Goal: Find specific page/section: Find specific page/section

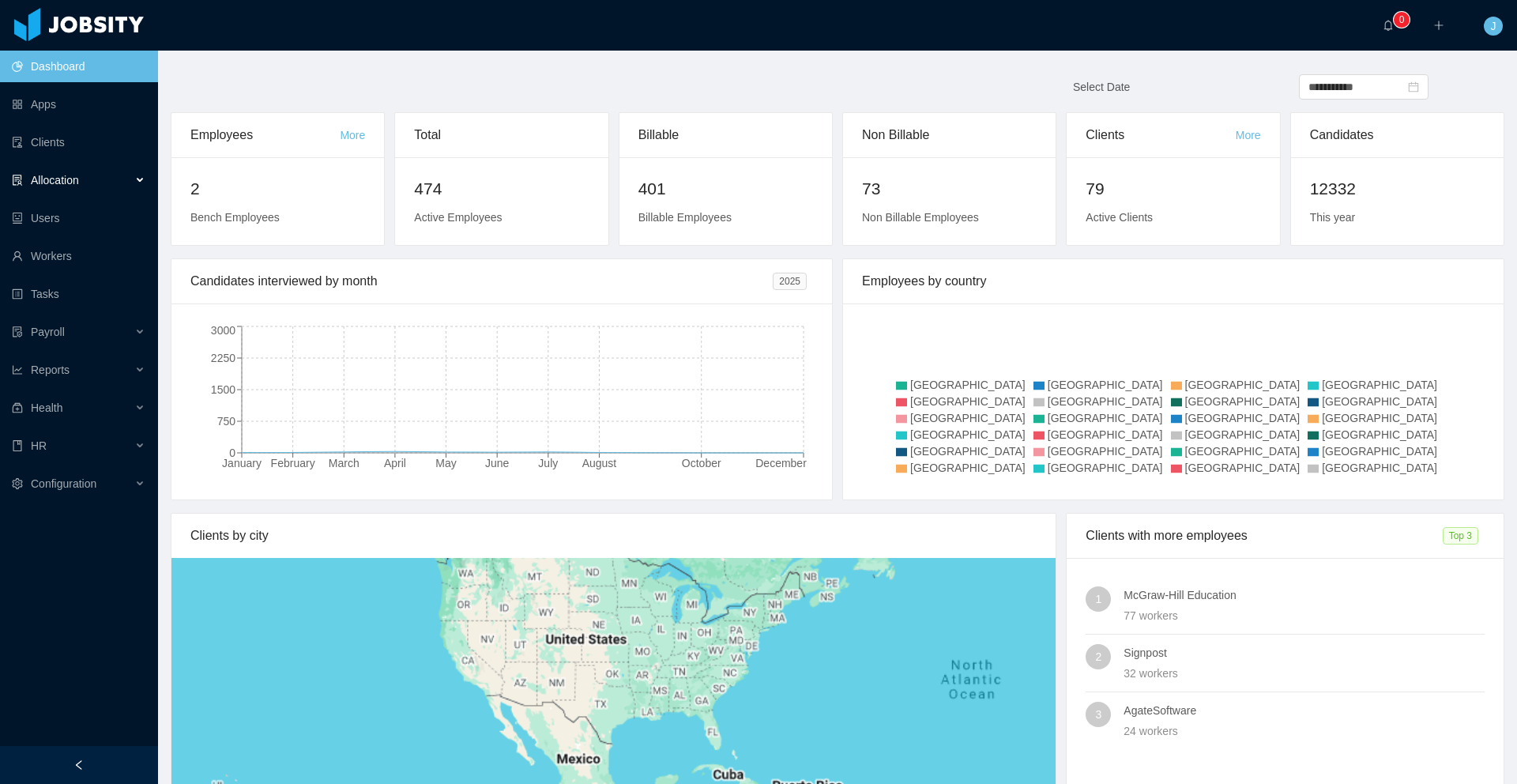
click at [125, 185] on div "Allocation" at bounding box center [79, 180] width 158 height 32
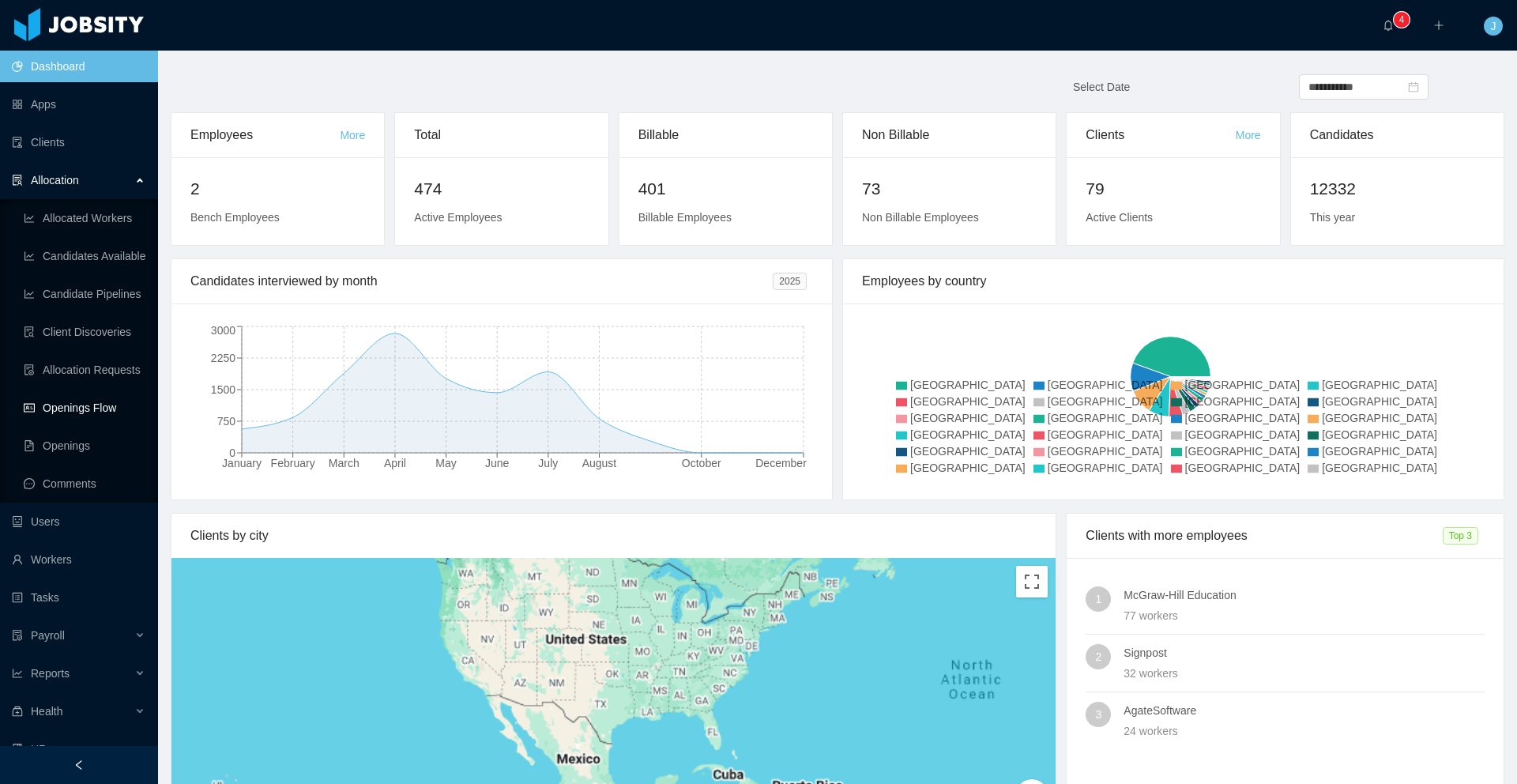
click at [92, 404] on link "Openings Flow" at bounding box center [85, 407] width 122 height 32
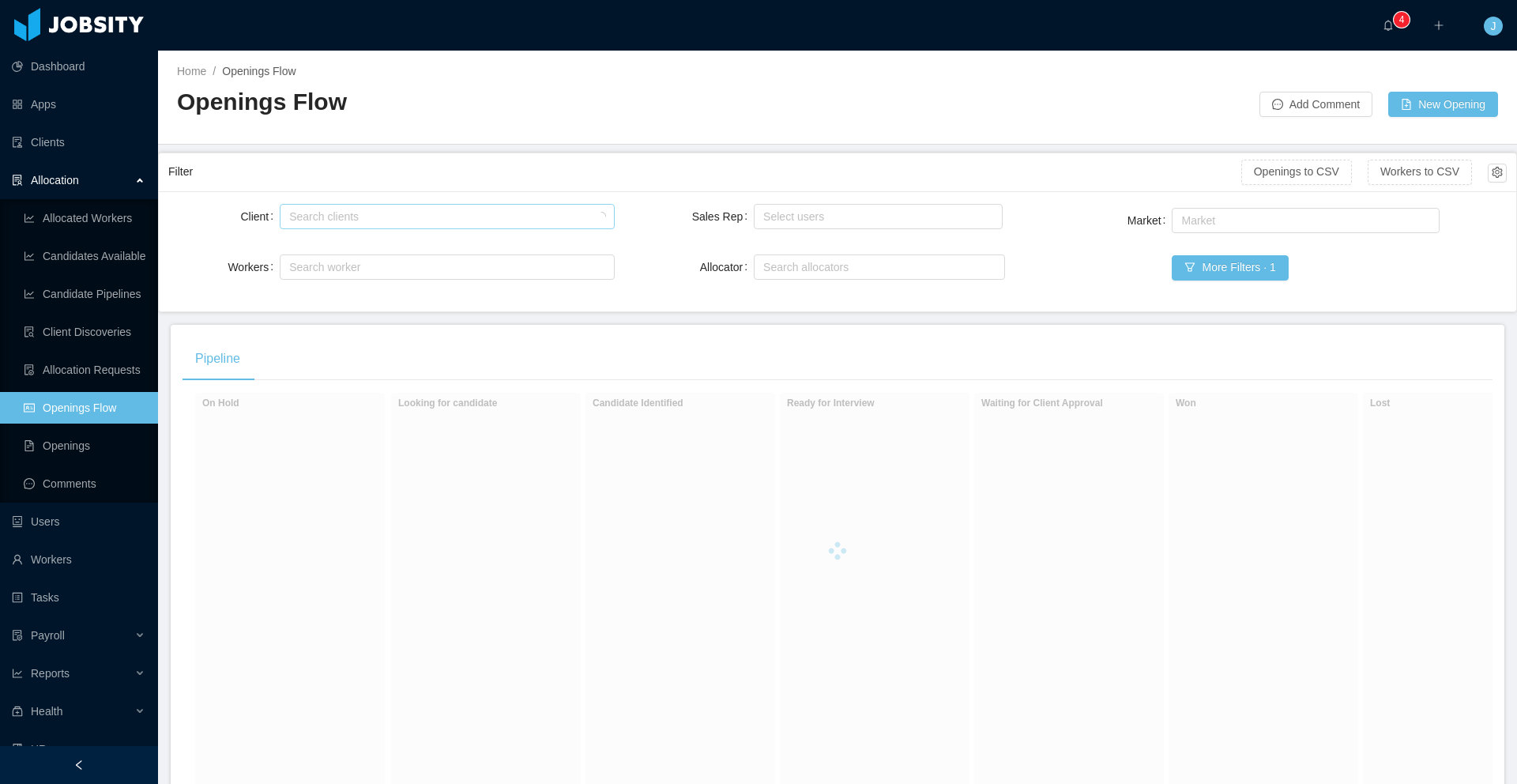
click at [445, 227] on div "Search clients" at bounding box center [444, 216] width 320 height 24
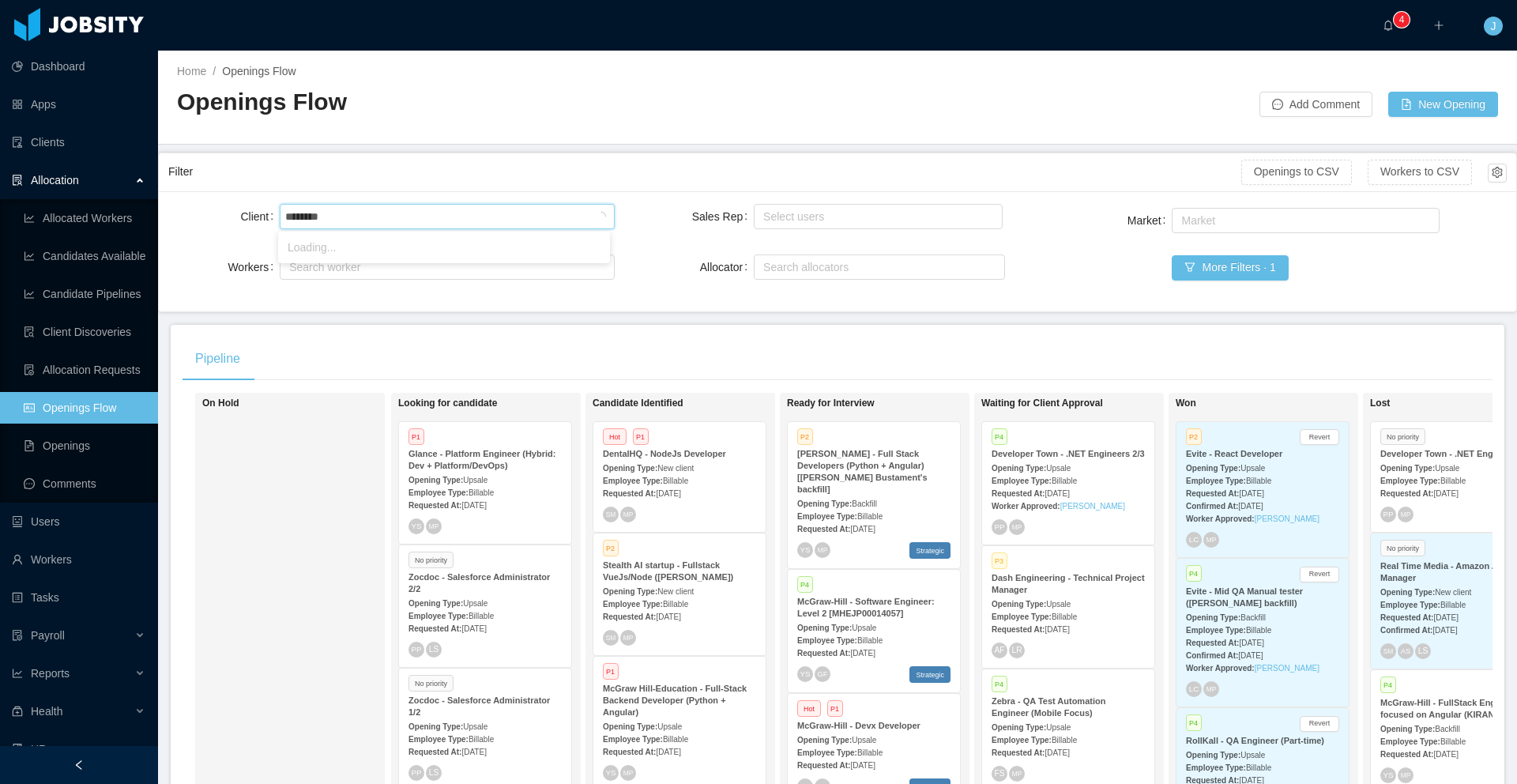
type input "*********"
click at [425, 252] on li "Developer Town" at bounding box center [444, 246] width 332 height 25
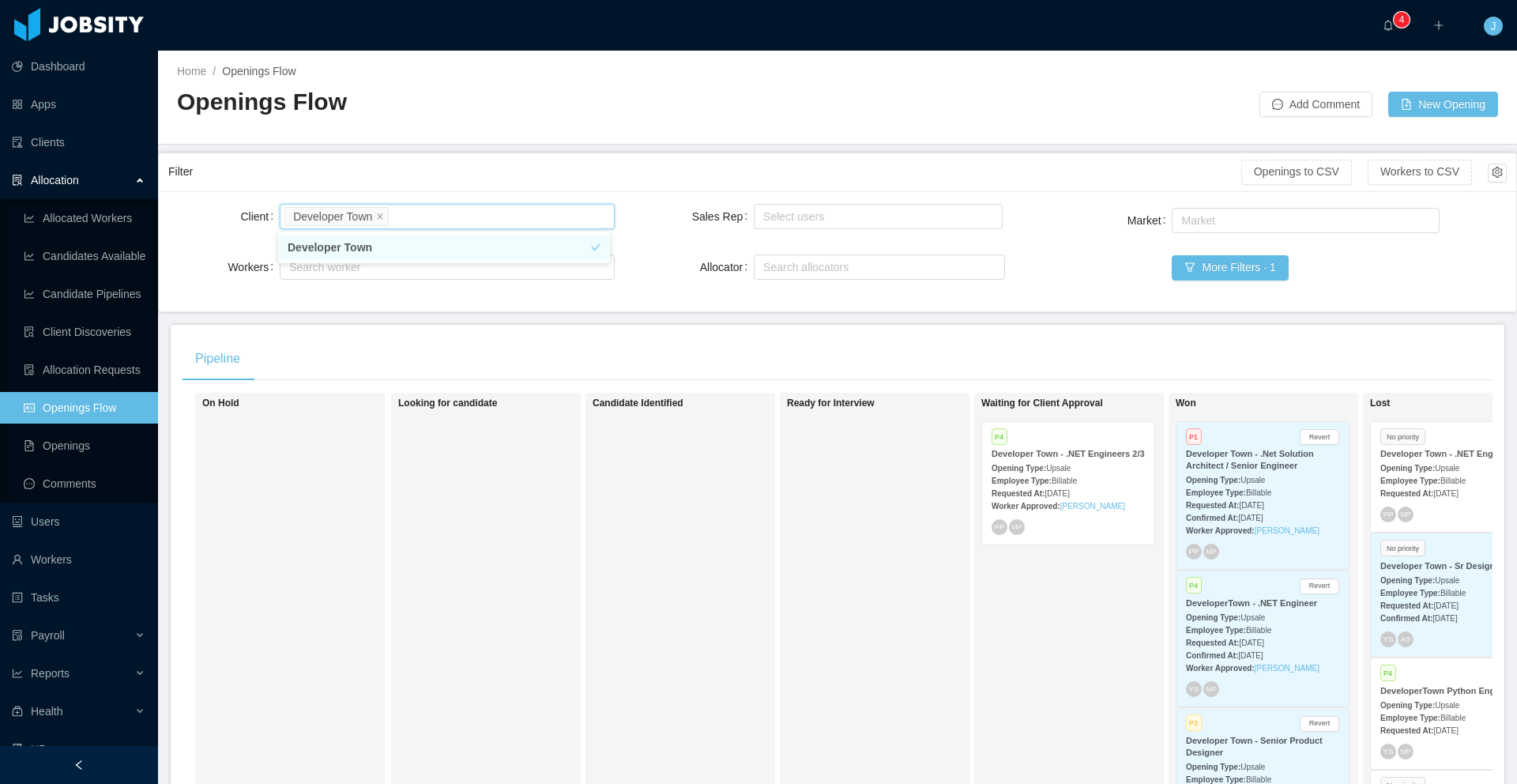
click at [807, 138] on div "Home / Openings Flow / Openings Flow Add Comment New Opening" at bounding box center [838, 98] width 1360 height 94
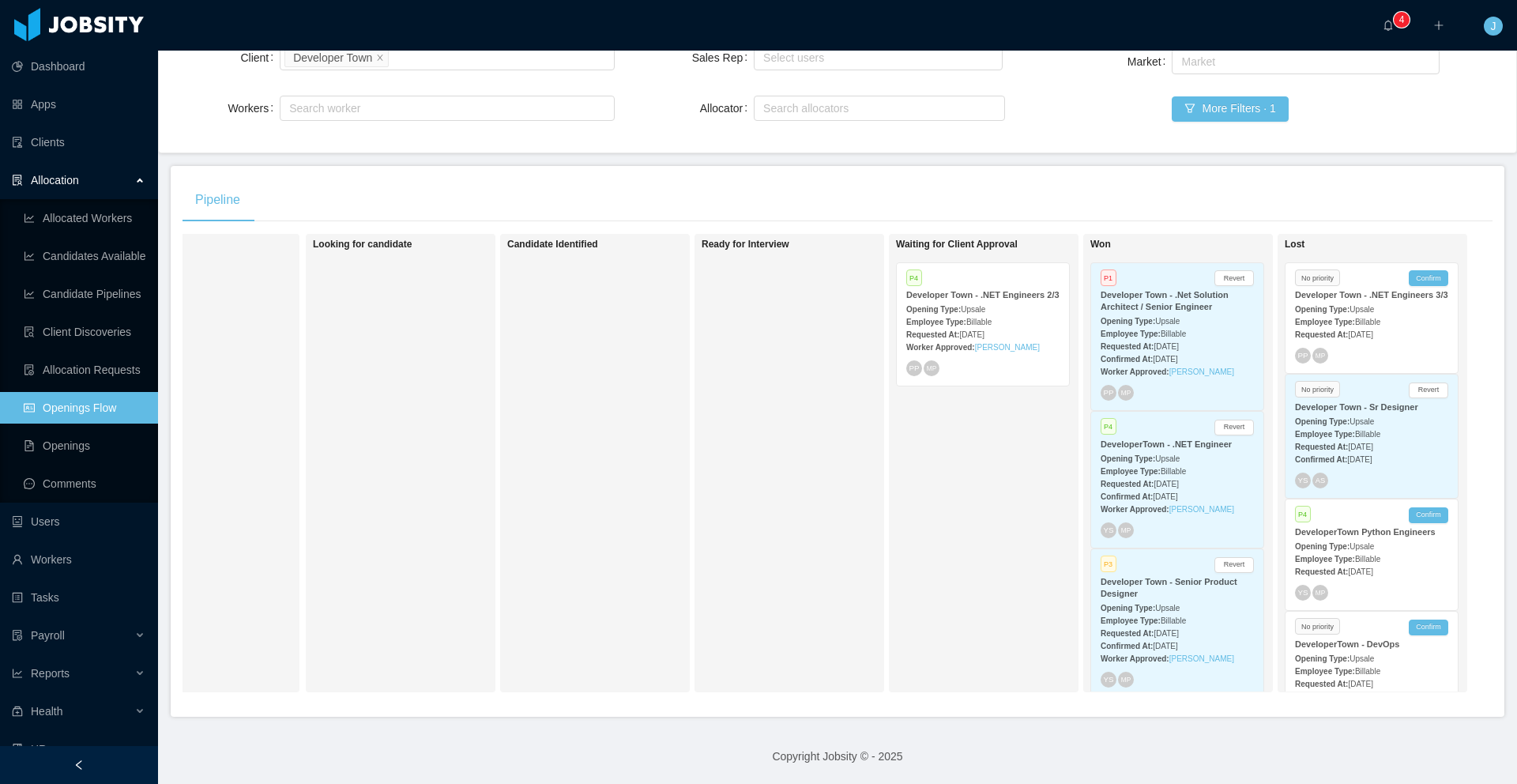
click at [1185, 388] on div "PP MP" at bounding box center [1177, 392] width 153 height 16
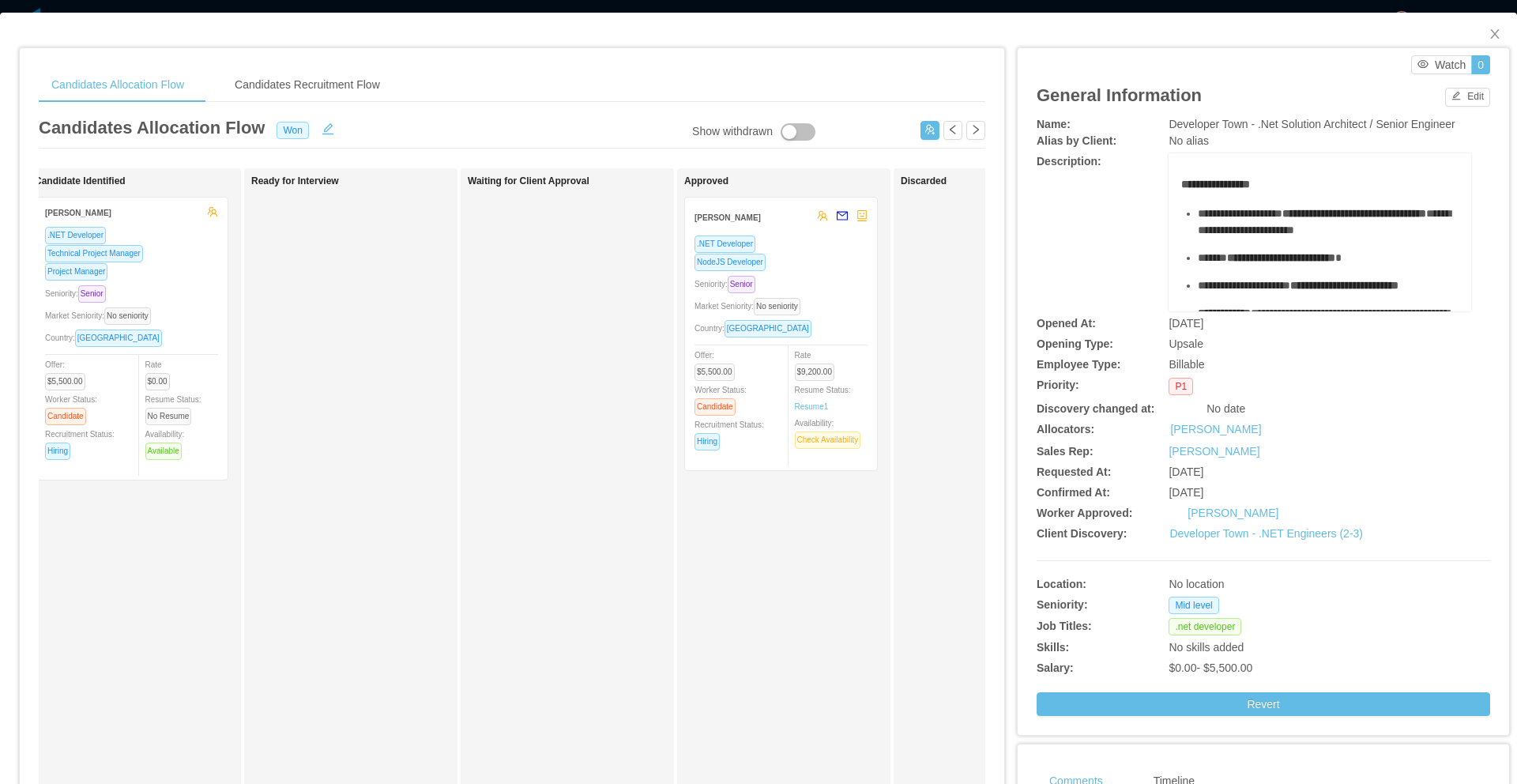
scroll to position [0, 269]
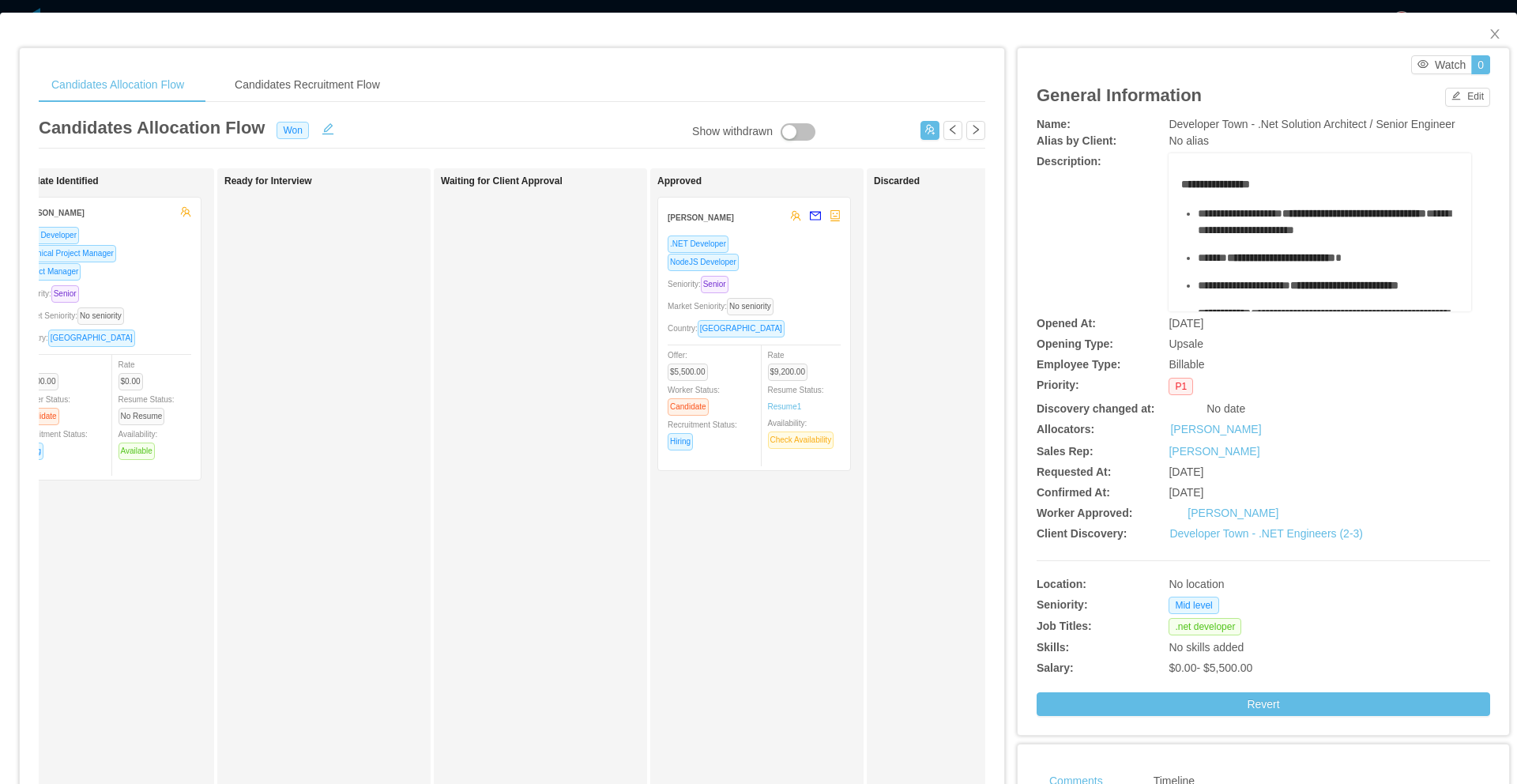
click at [781, 265] on div "NodeJS Developer" at bounding box center [755, 262] width 173 height 18
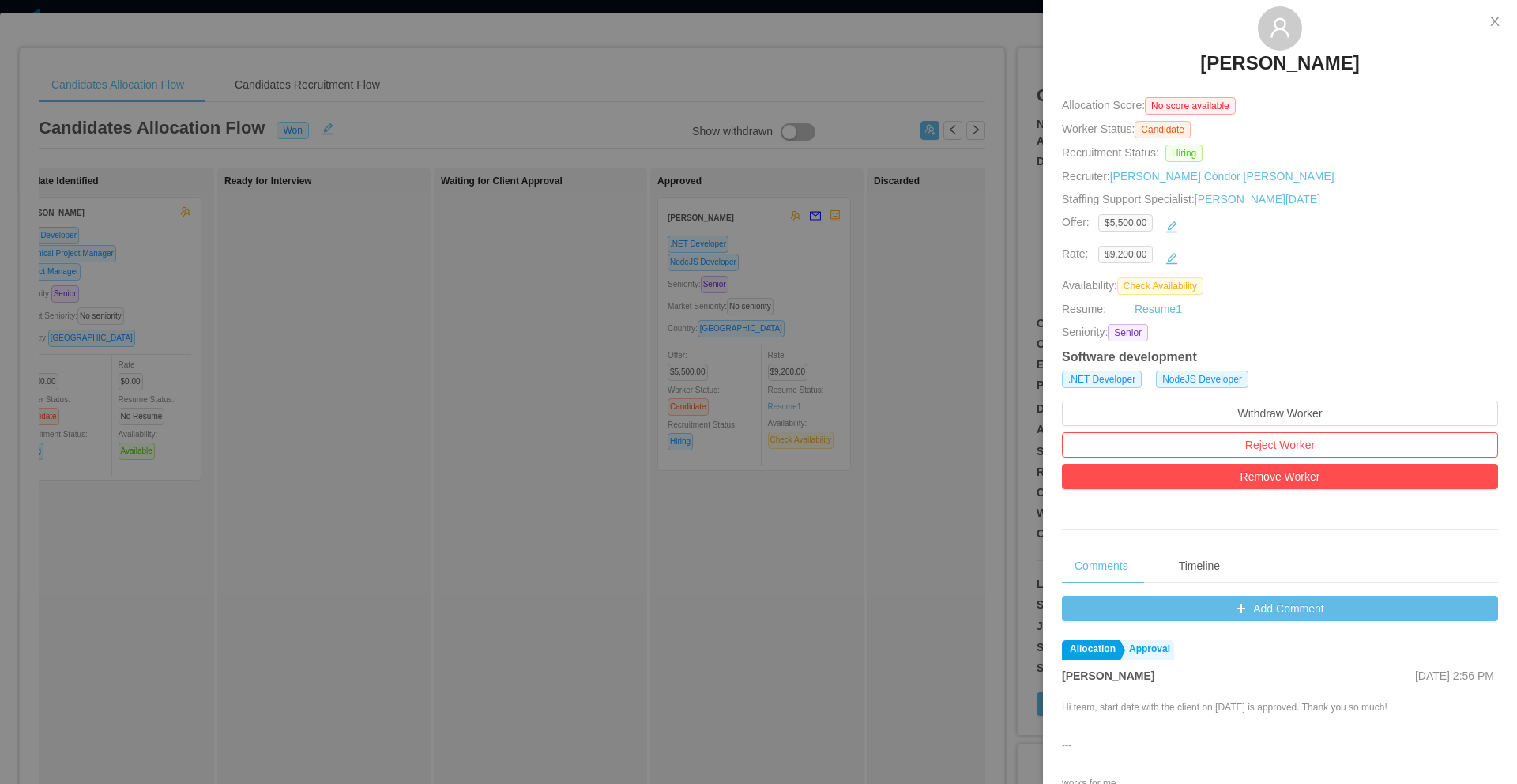
scroll to position [0, 0]
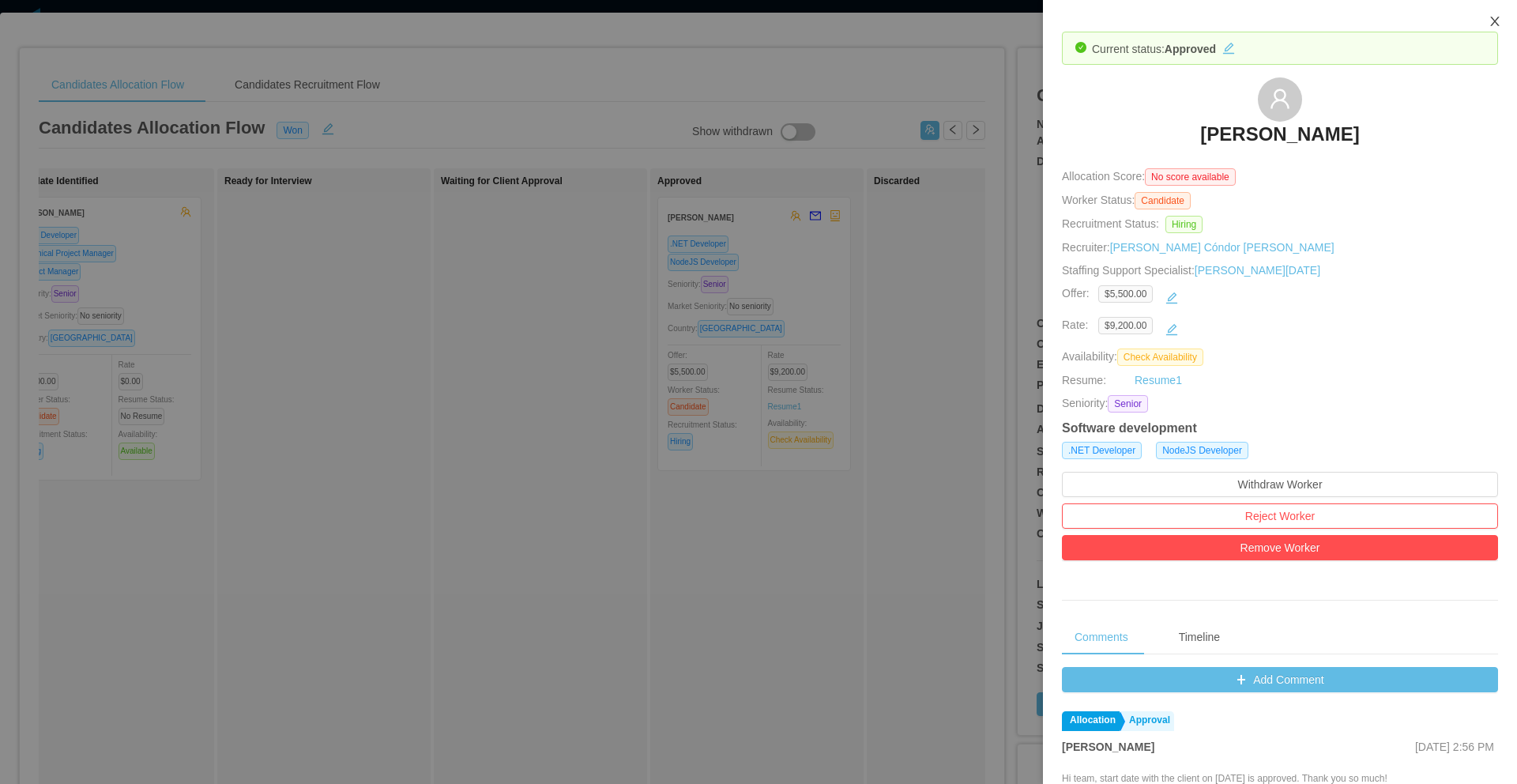
click at [1498, 29] on button "Close" at bounding box center [1495, 22] width 44 height 44
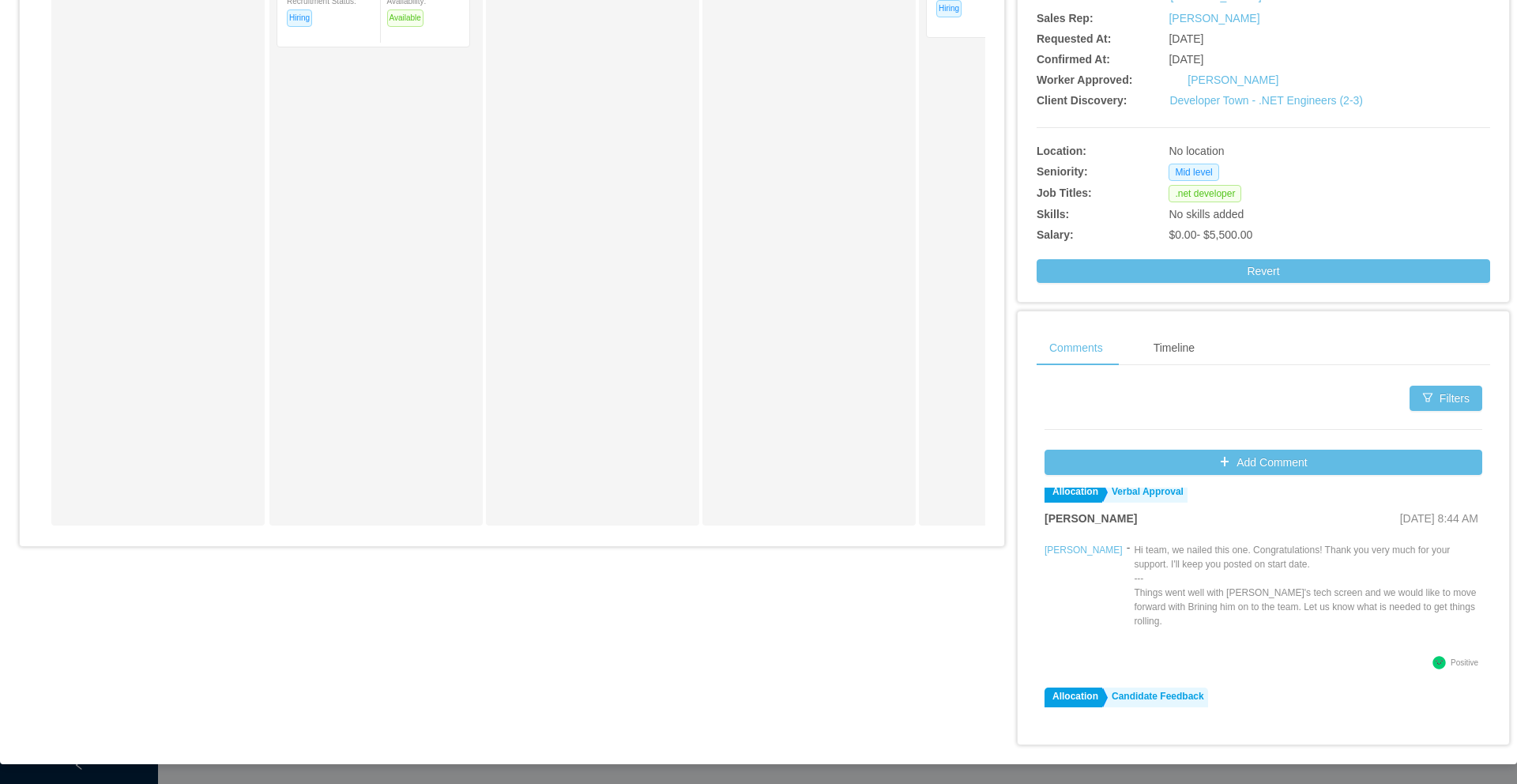
scroll to position [224, 0]
